Goal: Find specific page/section

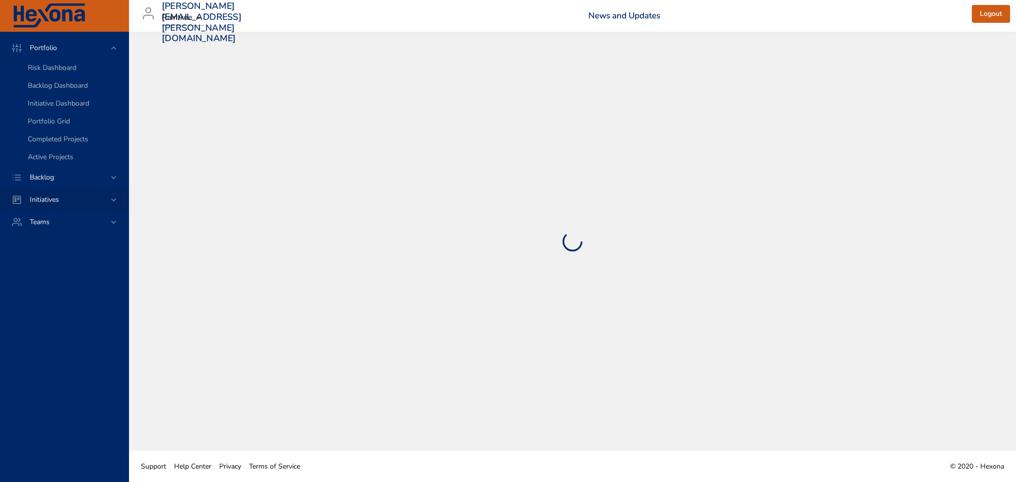
click at [89, 193] on div "Initiatives" at bounding box center [64, 200] width 129 height 22
click at [62, 128] on span "Milestone Details" at bounding box center [55, 130] width 54 height 9
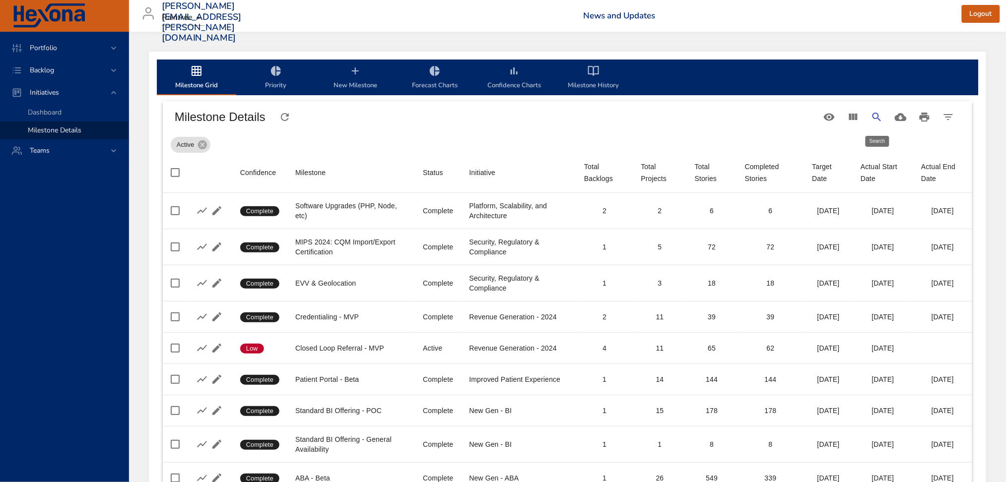
click at [871, 122] on icon "Search" at bounding box center [877, 117] width 12 height 12
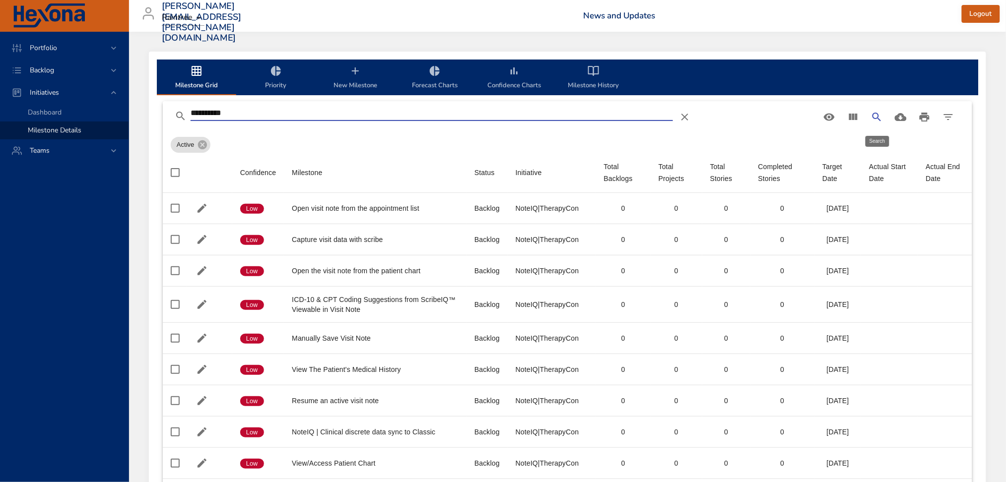
type input "**********"
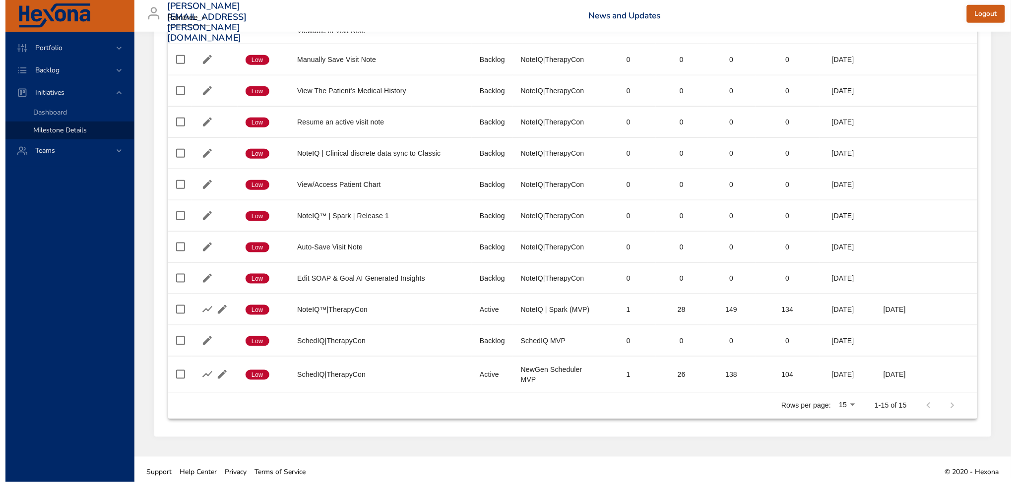
scroll to position [285, 0]
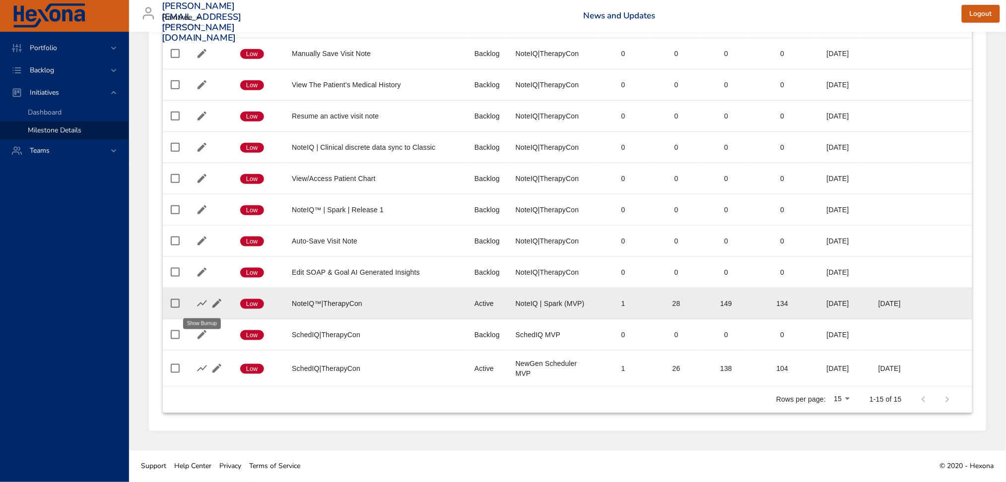
click at [197, 305] on icon "button" at bounding box center [202, 304] width 12 height 12
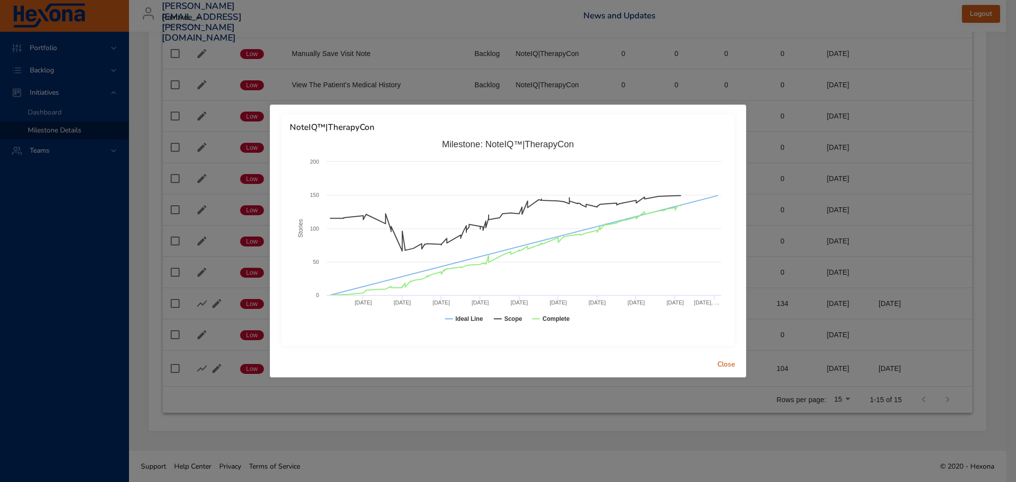
click at [726, 366] on span "Close" at bounding box center [727, 365] width 24 height 12
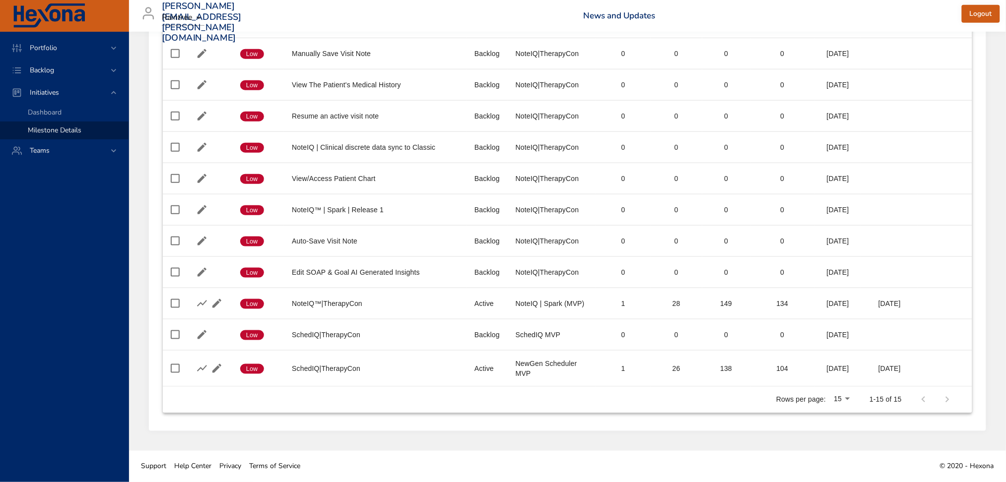
click at [945, 399] on div at bounding box center [936, 400] width 48 height 24
